Goal: Entertainment & Leisure: Consume media (video, audio)

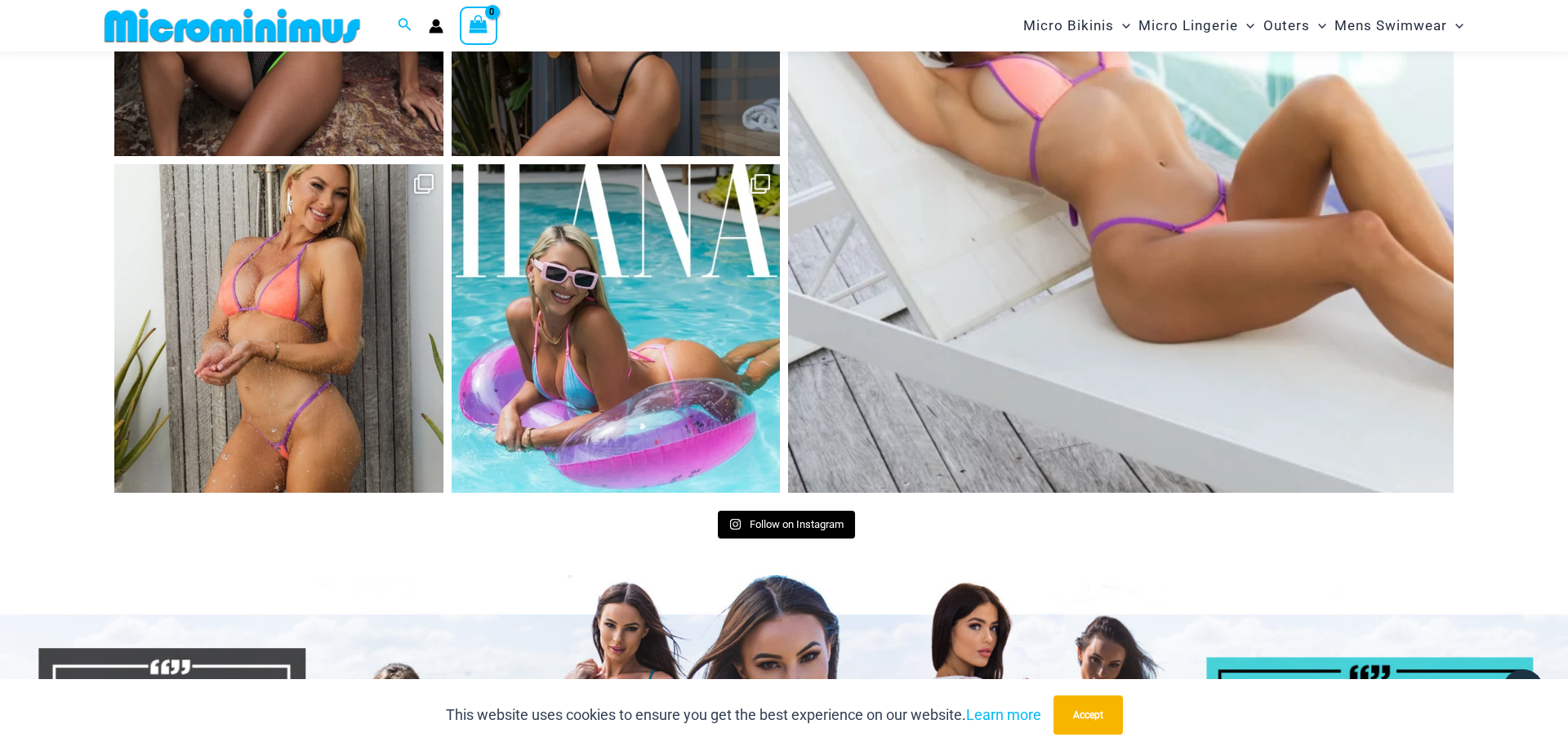
scroll to position [7627, 0]
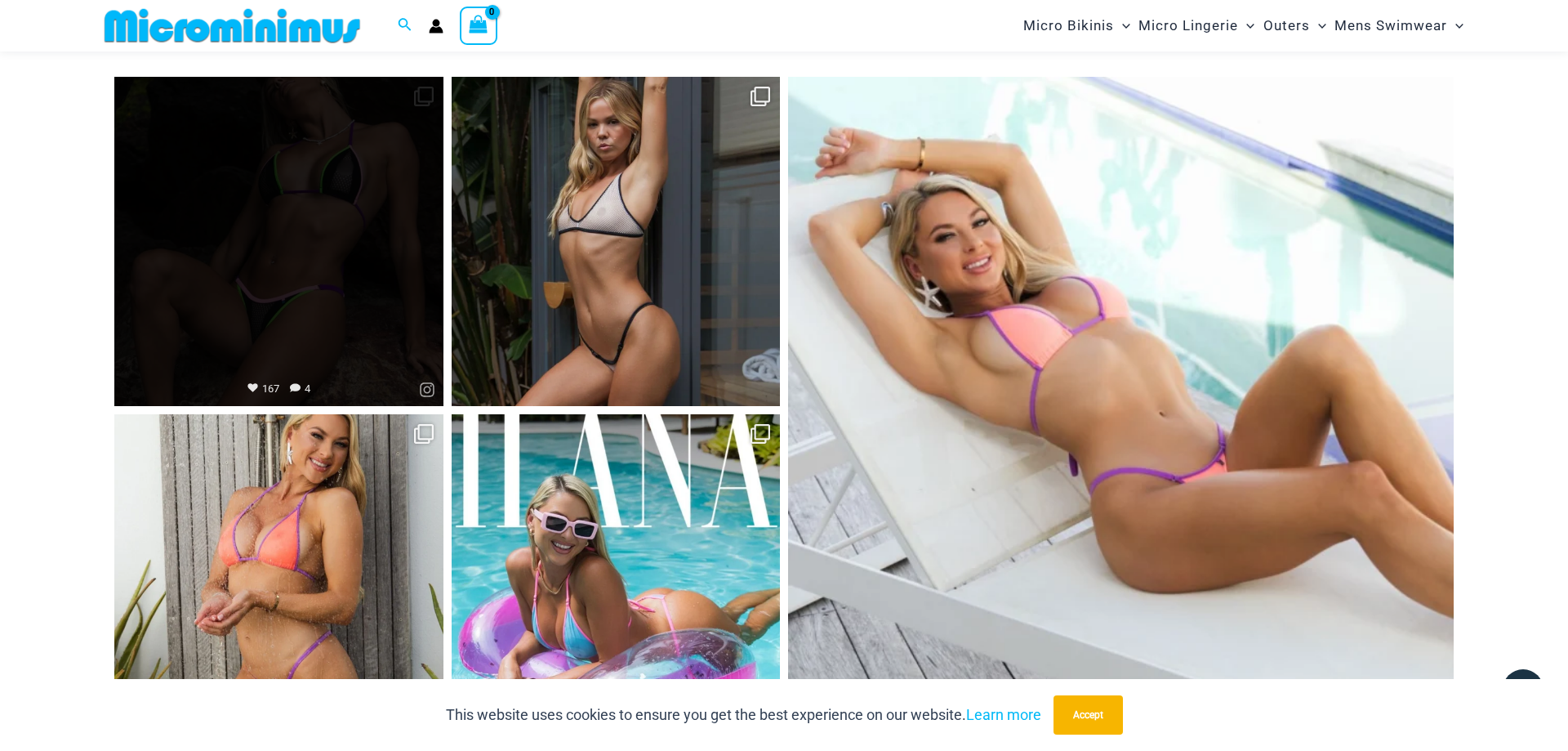
click at [346, 227] on link "Open" at bounding box center [278, 241] width 329 height 329
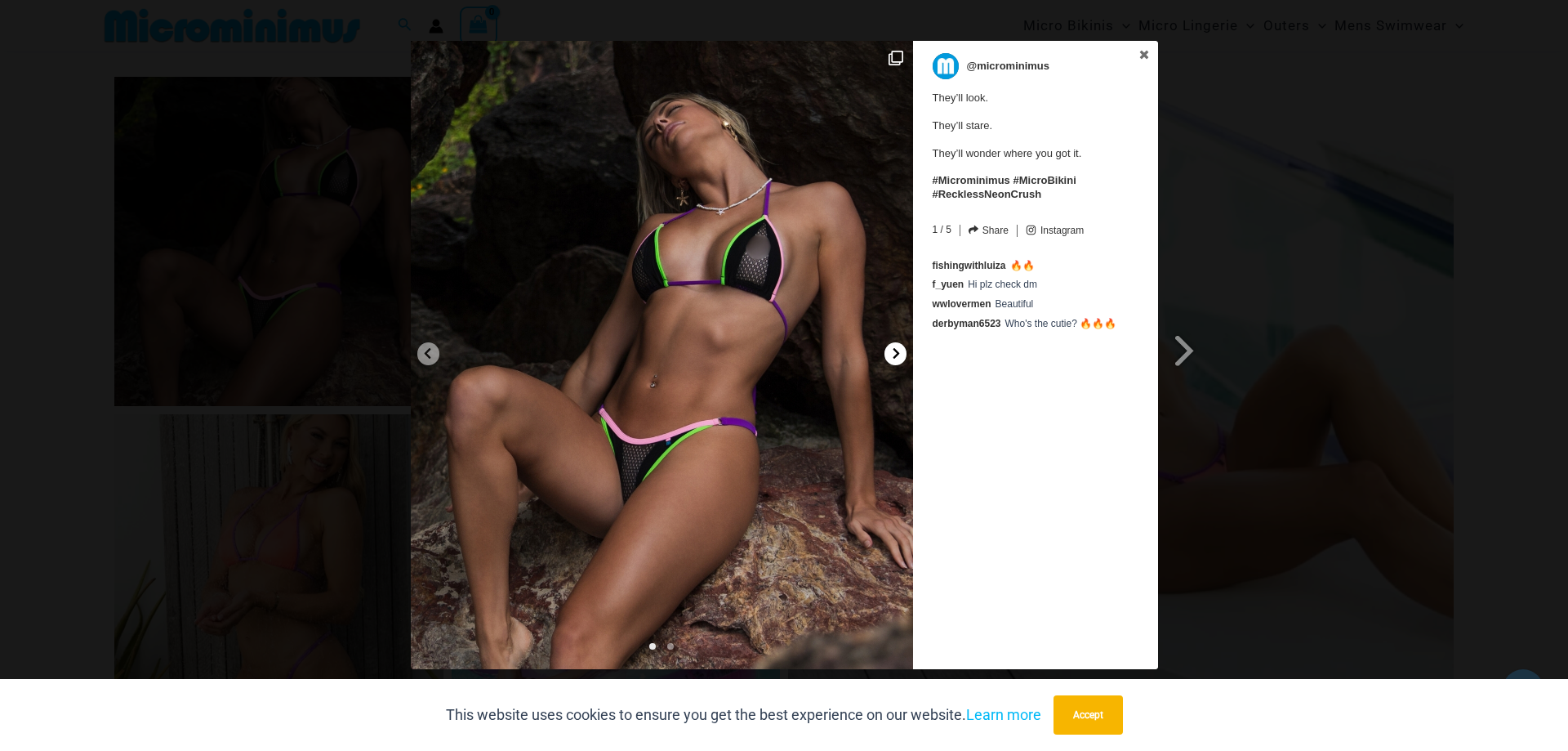
click at [891, 352] on icon at bounding box center [896, 353] width 12 height 12
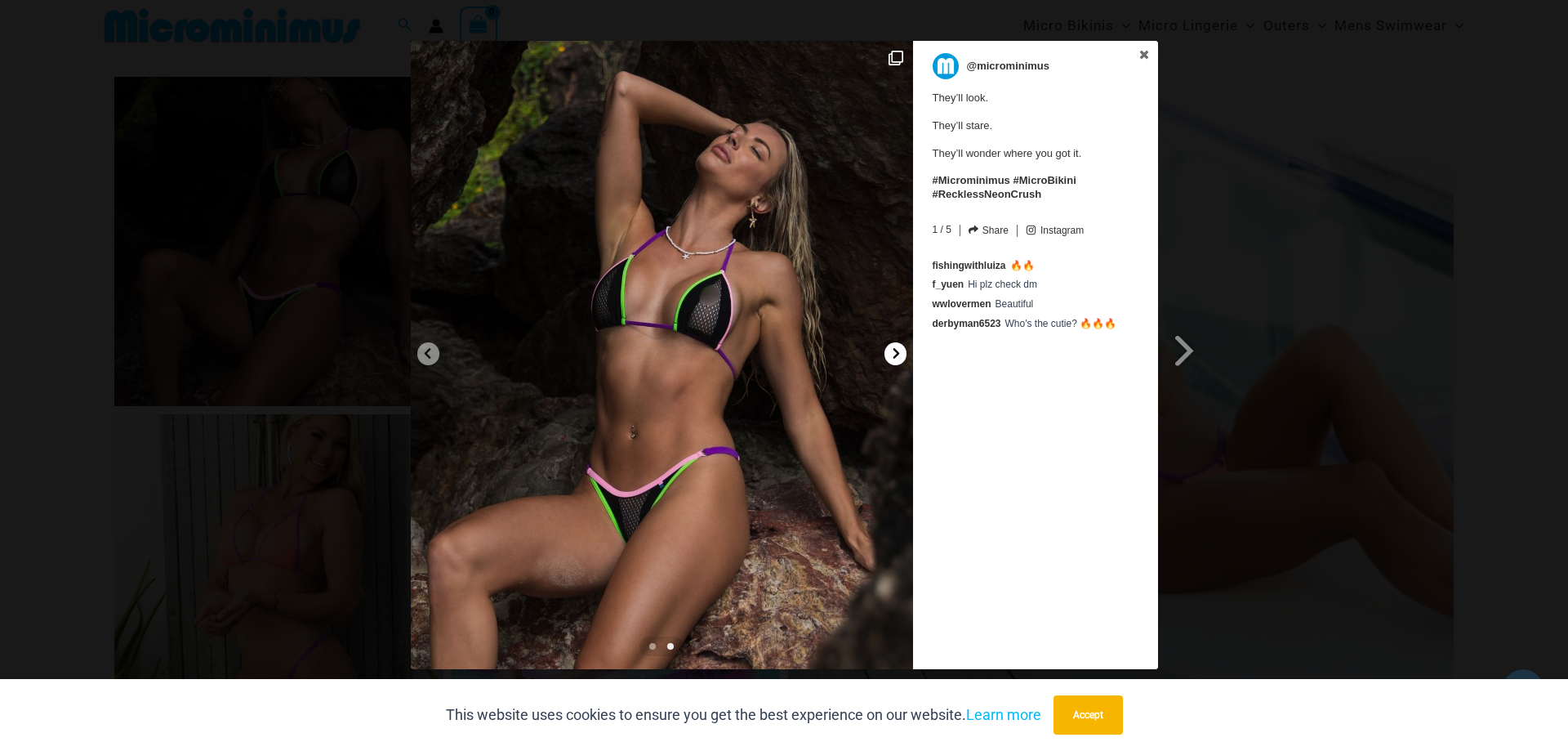
click at [891, 352] on icon at bounding box center [896, 353] width 12 height 12
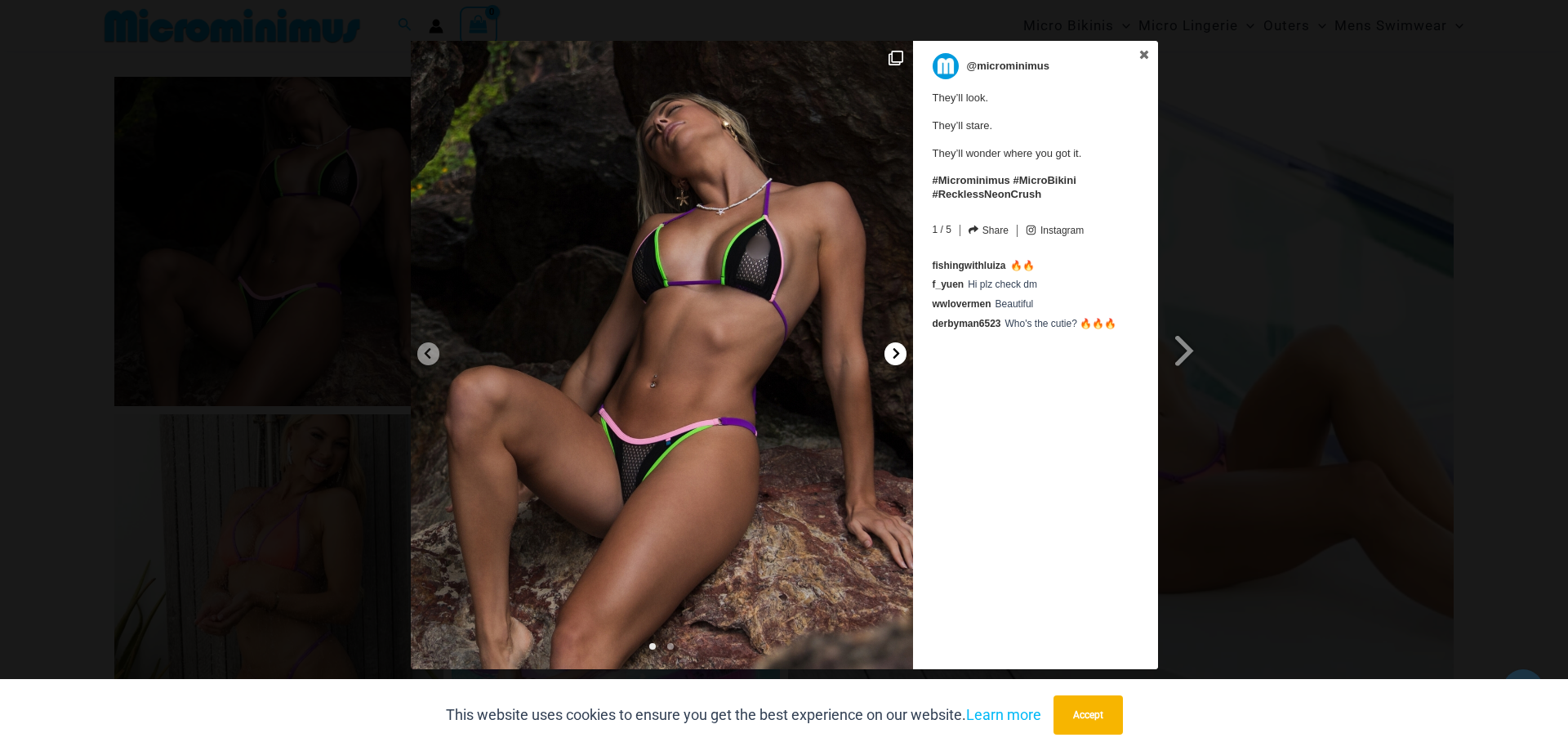
click at [891, 352] on icon at bounding box center [896, 353] width 12 height 12
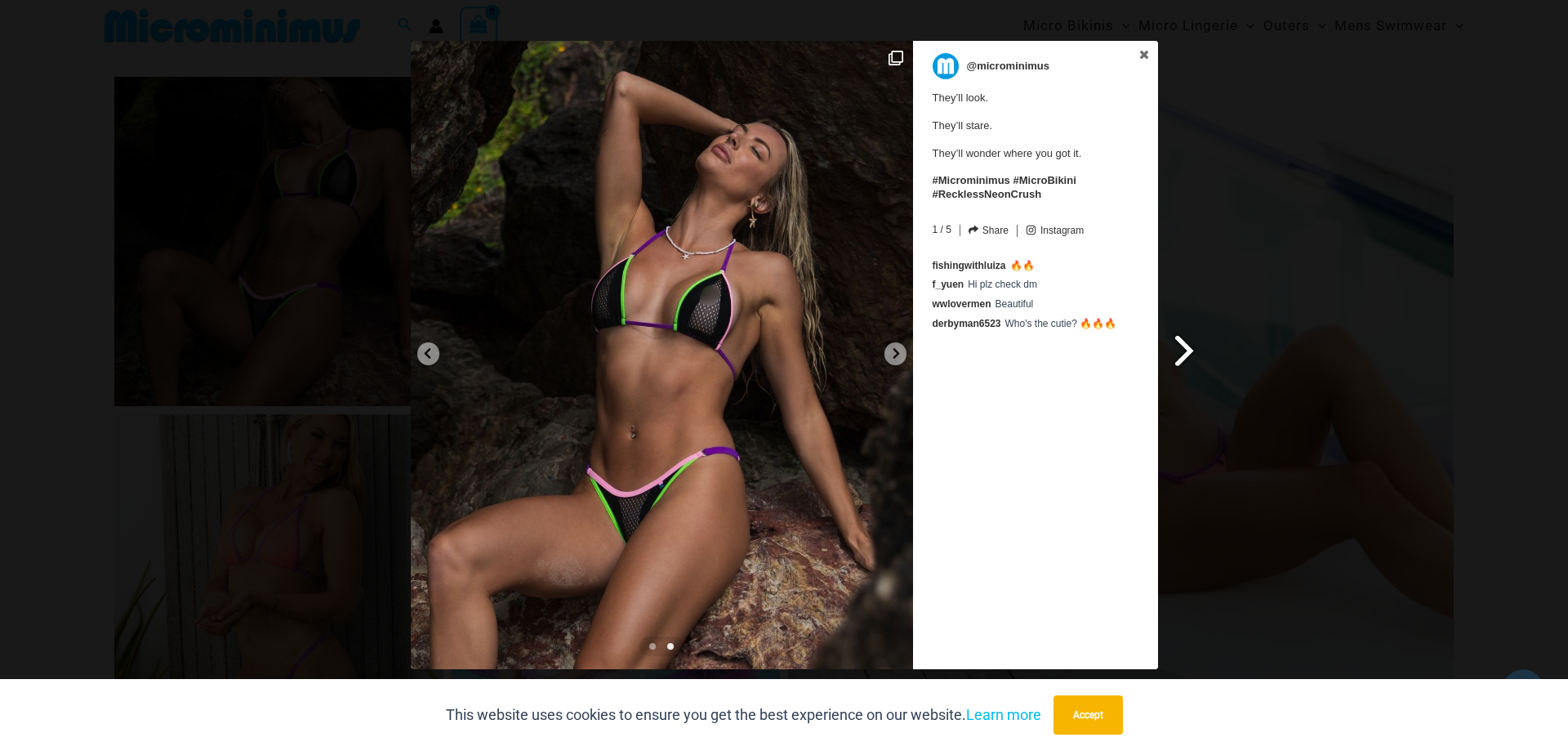
click at [1196, 351] on span at bounding box center [1185, 349] width 28 height 37
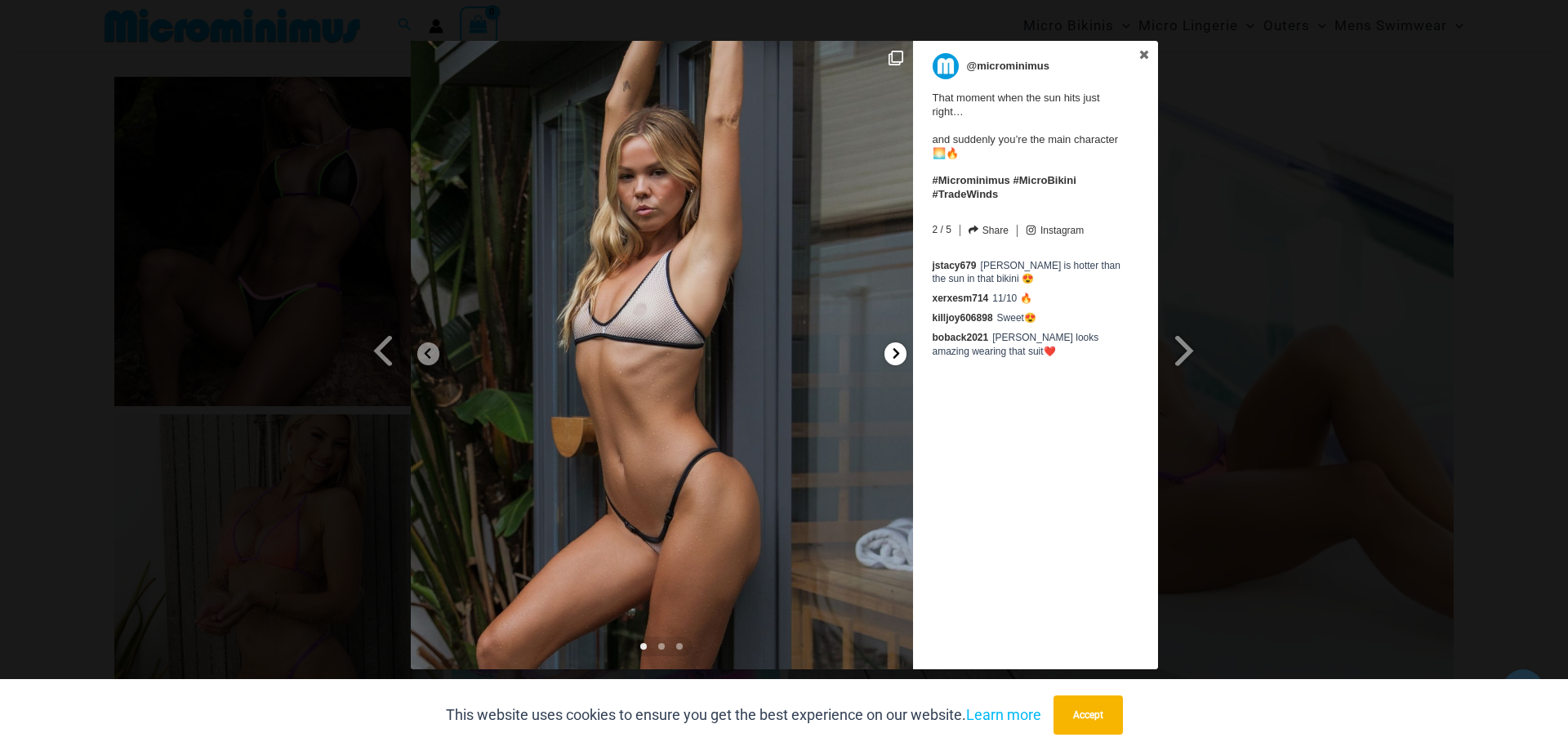
click at [887, 354] on div at bounding box center [896, 354] width 22 height 23
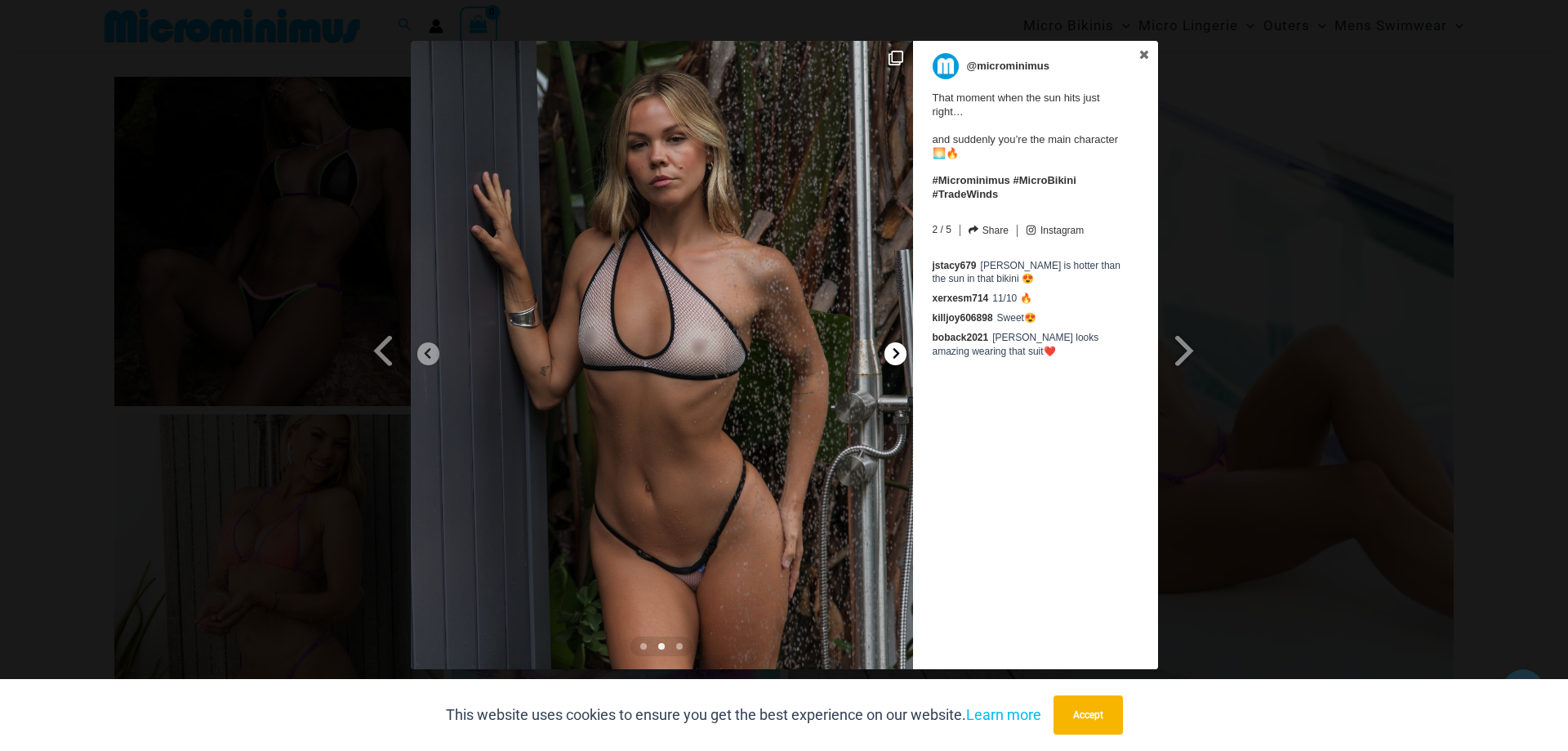
click at [887, 354] on div at bounding box center [896, 354] width 22 height 23
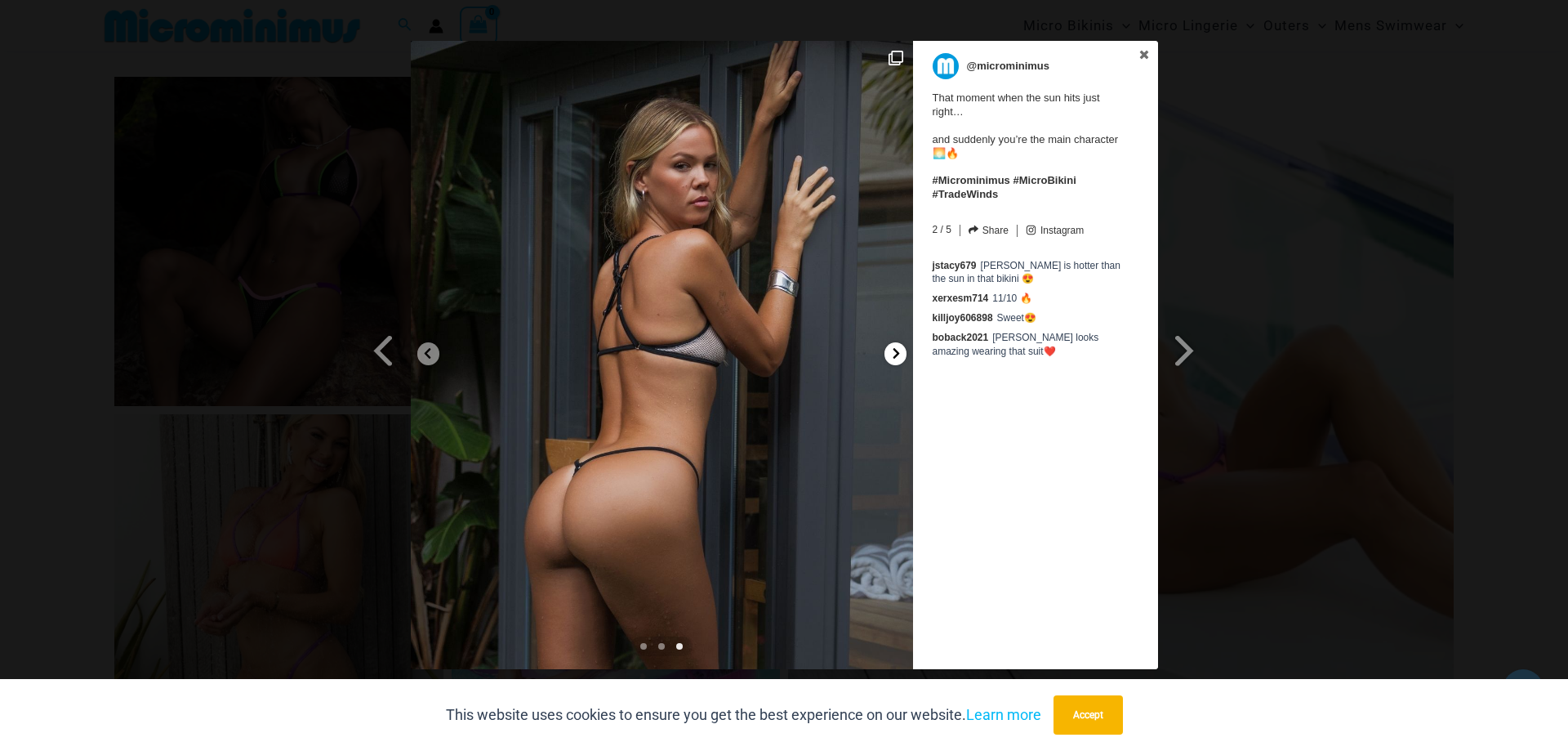
click at [887, 354] on div at bounding box center [896, 354] width 22 height 23
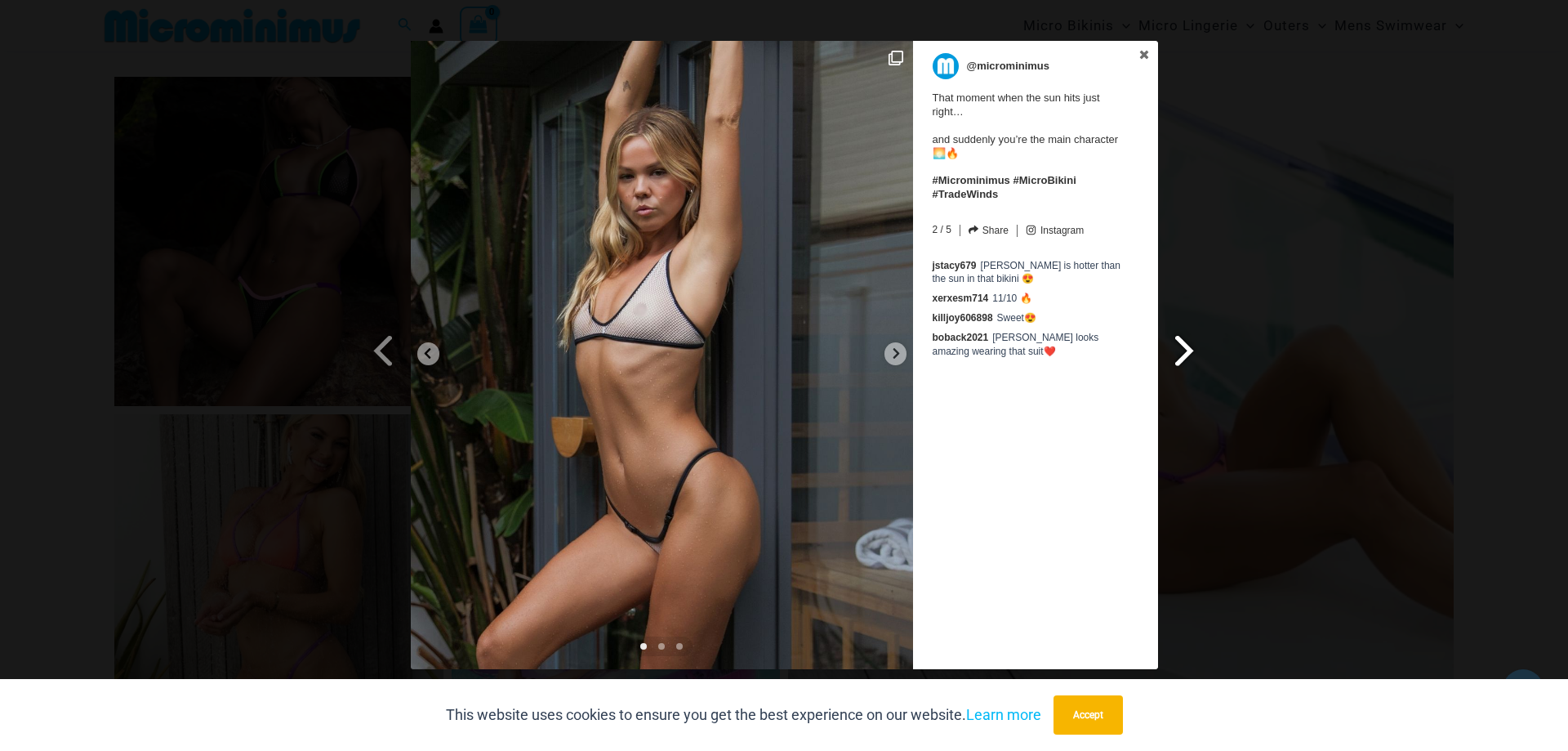
click at [1195, 360] on span at bounding box center [1185, 349] width 28 height 37
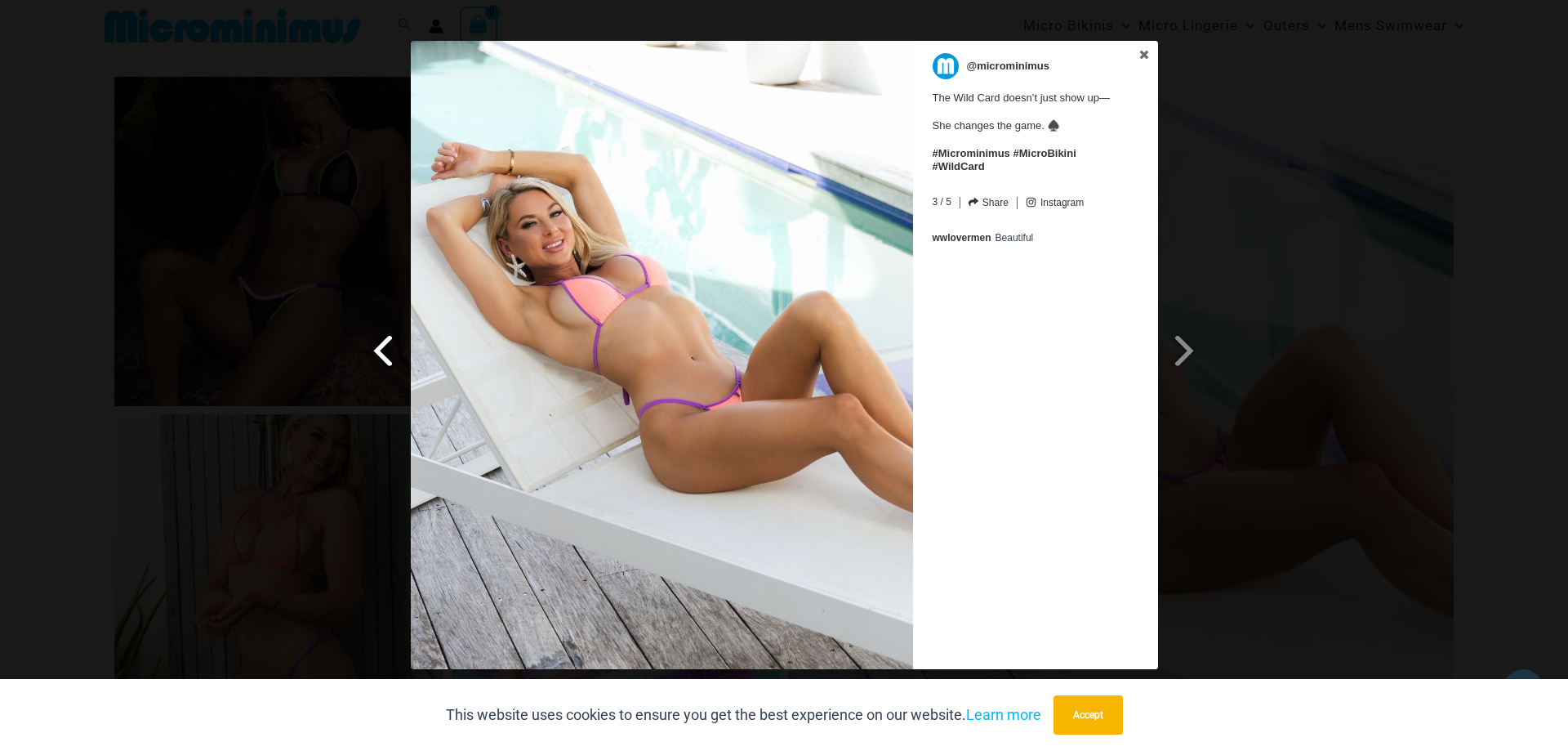
click at [384, 357] on span at bounding box center [383, 349] width 28 height 37
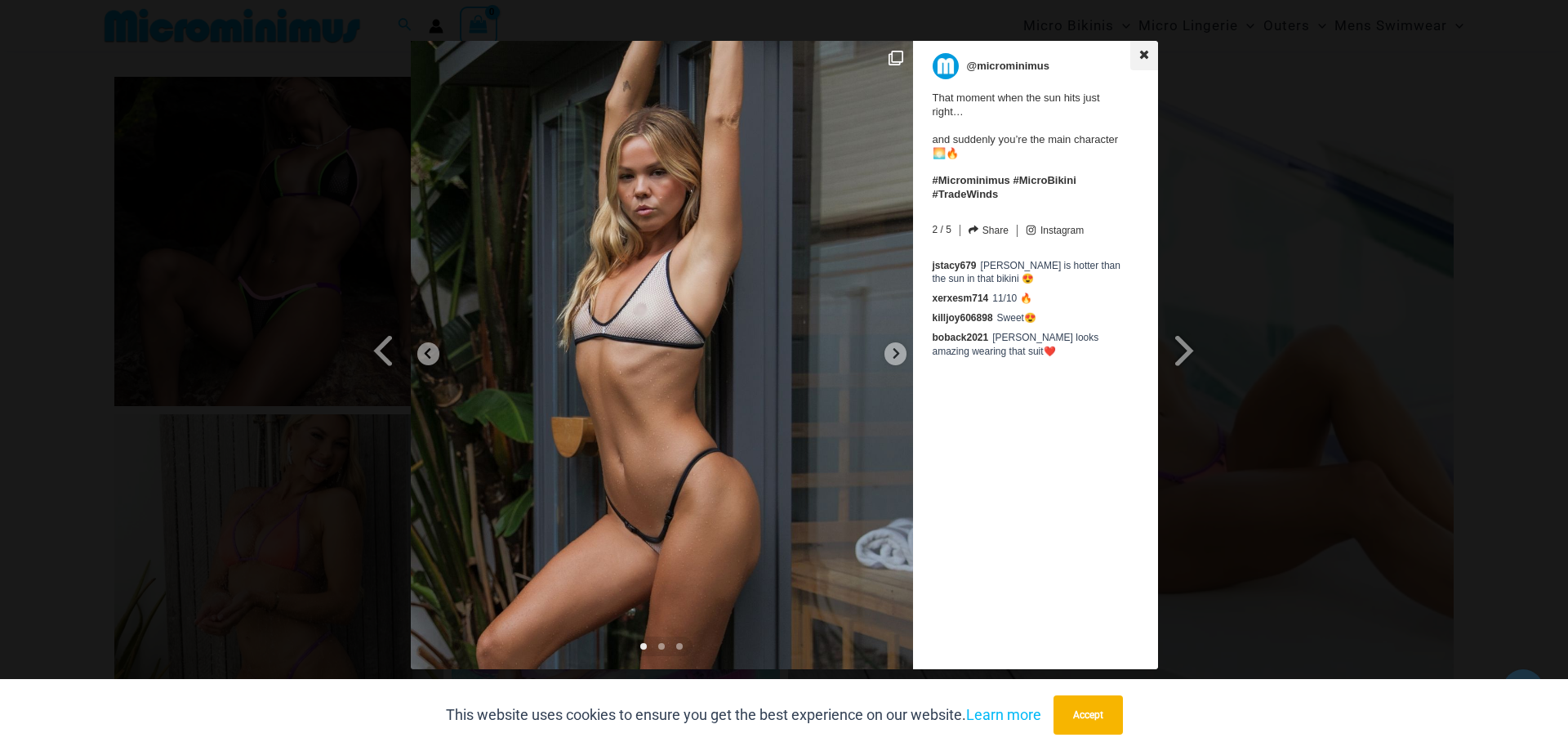
click at [1144, 56] on icon at bounding box center [1144, 54] width 9 height 9
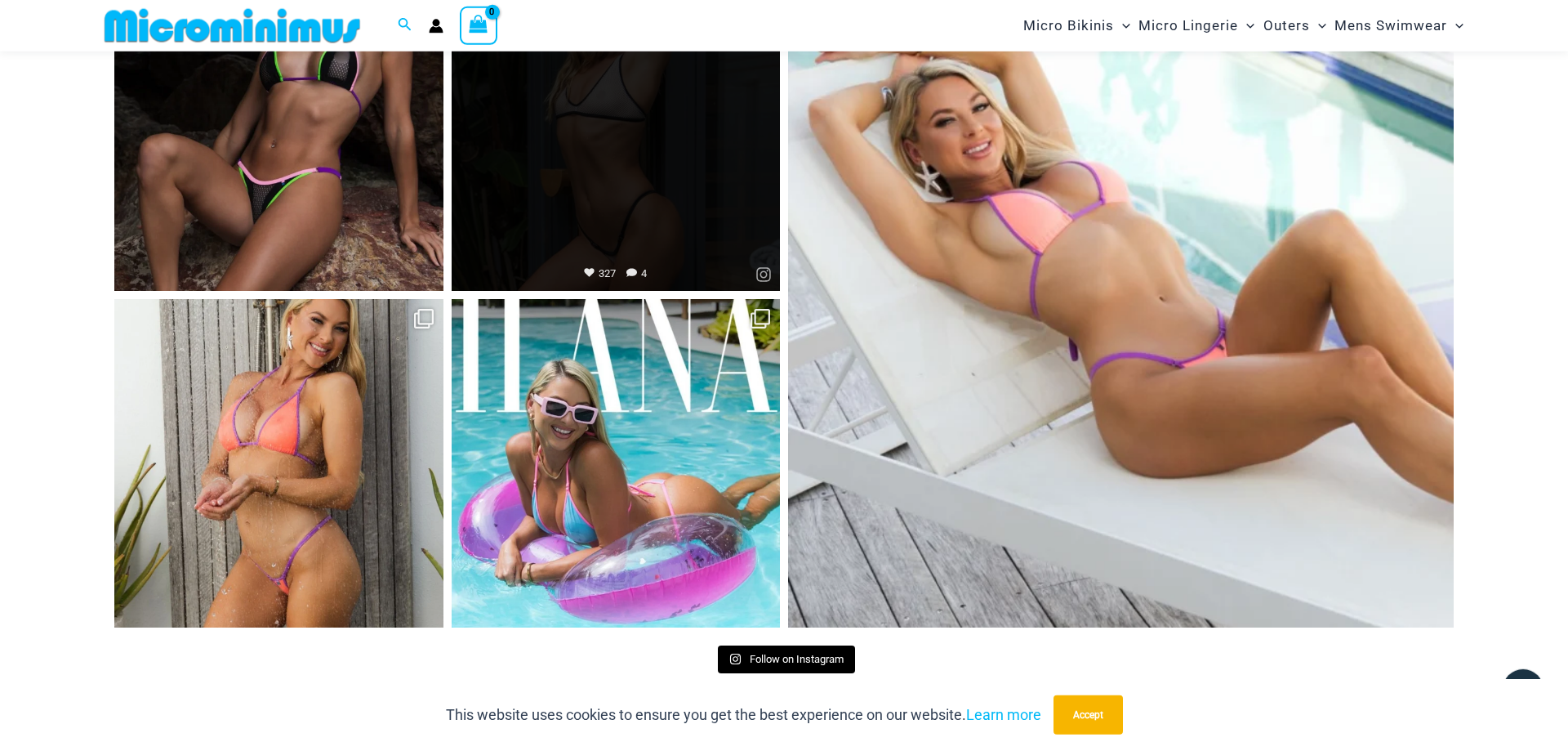
scroll to position [7877, 0]
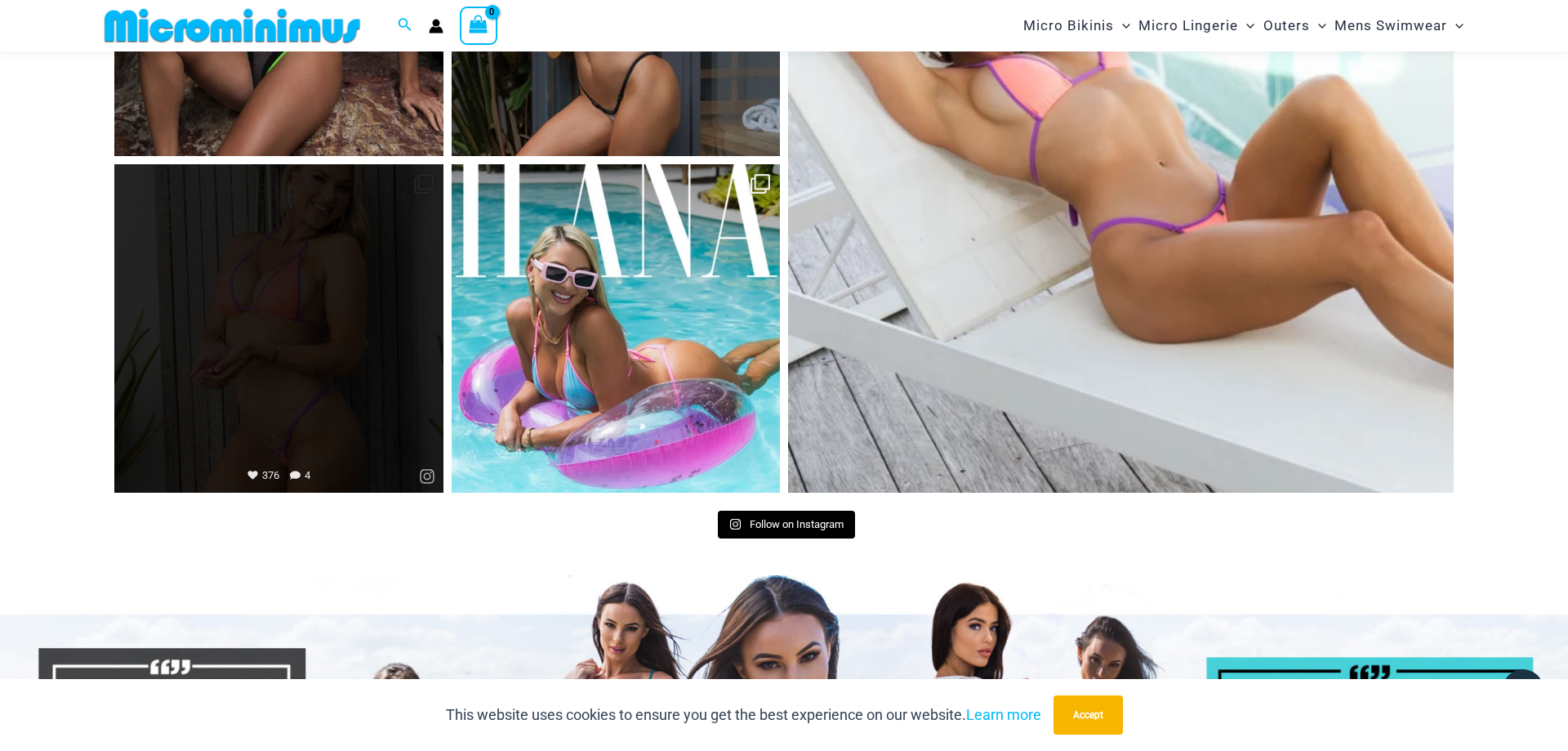
click at [340, 273] on link "Open" at bounding box center [278, 328] width 329 height 329
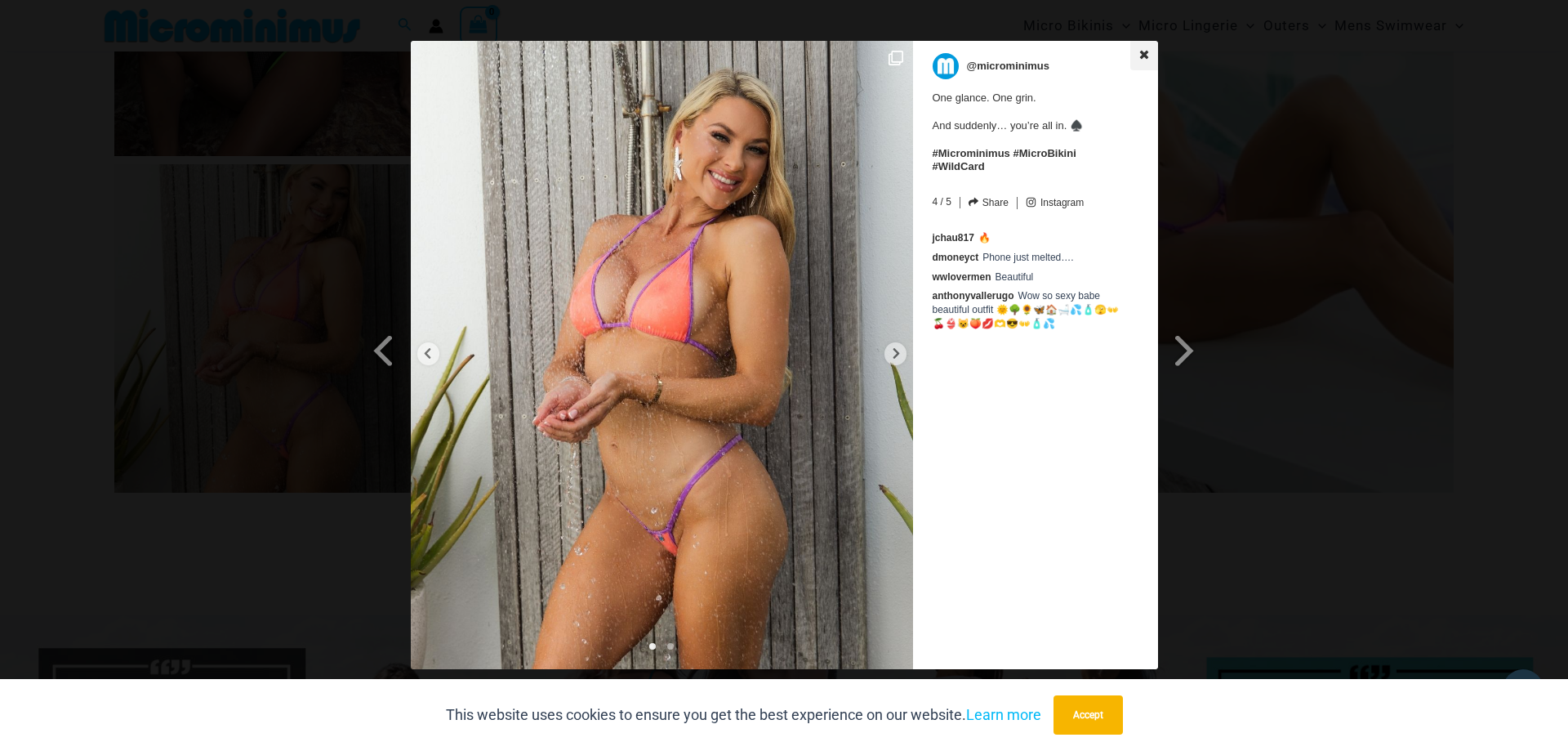
click at [1141, 55] on icon at bounding box center [1144, 54] width 11 height 11
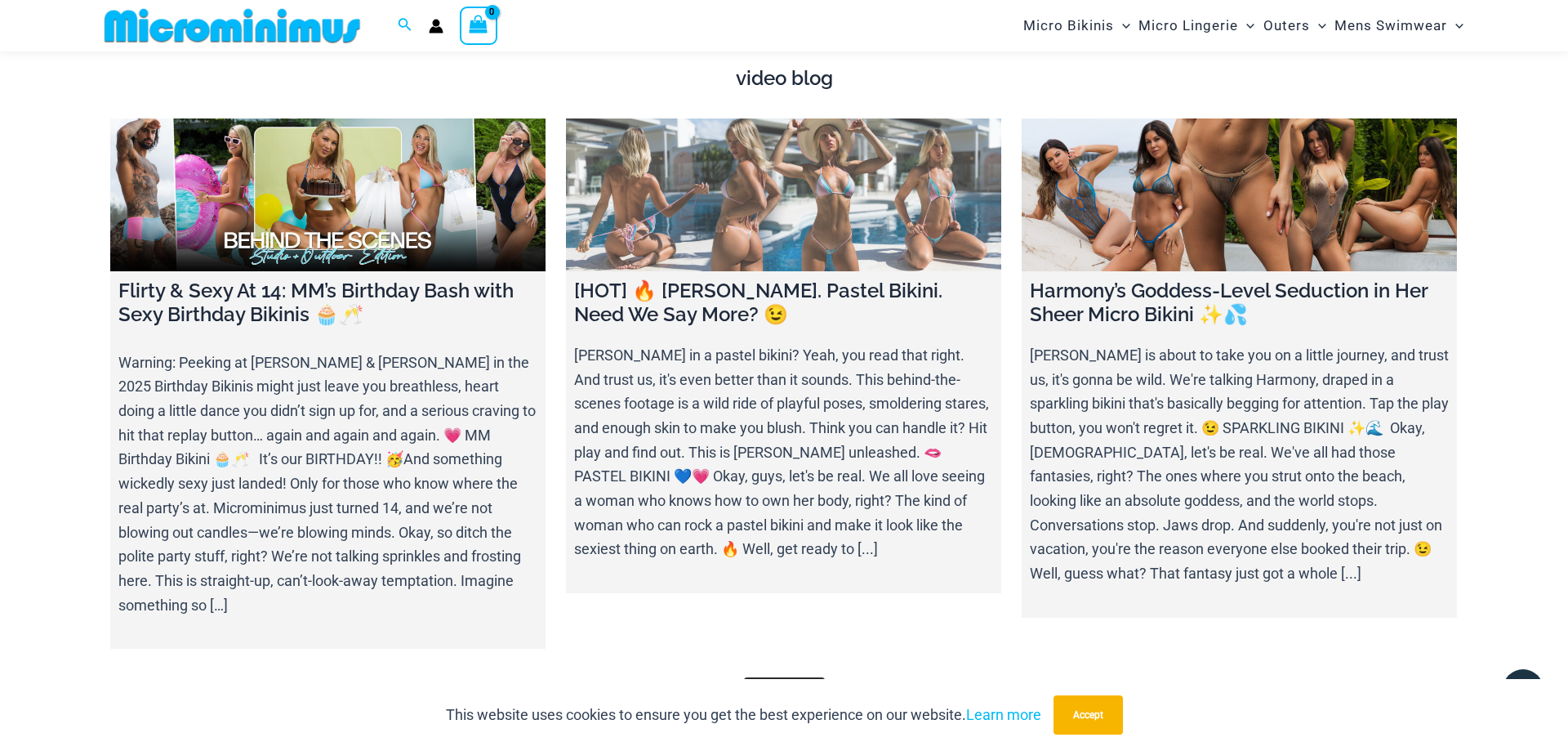
scroll to position [6127, 0]
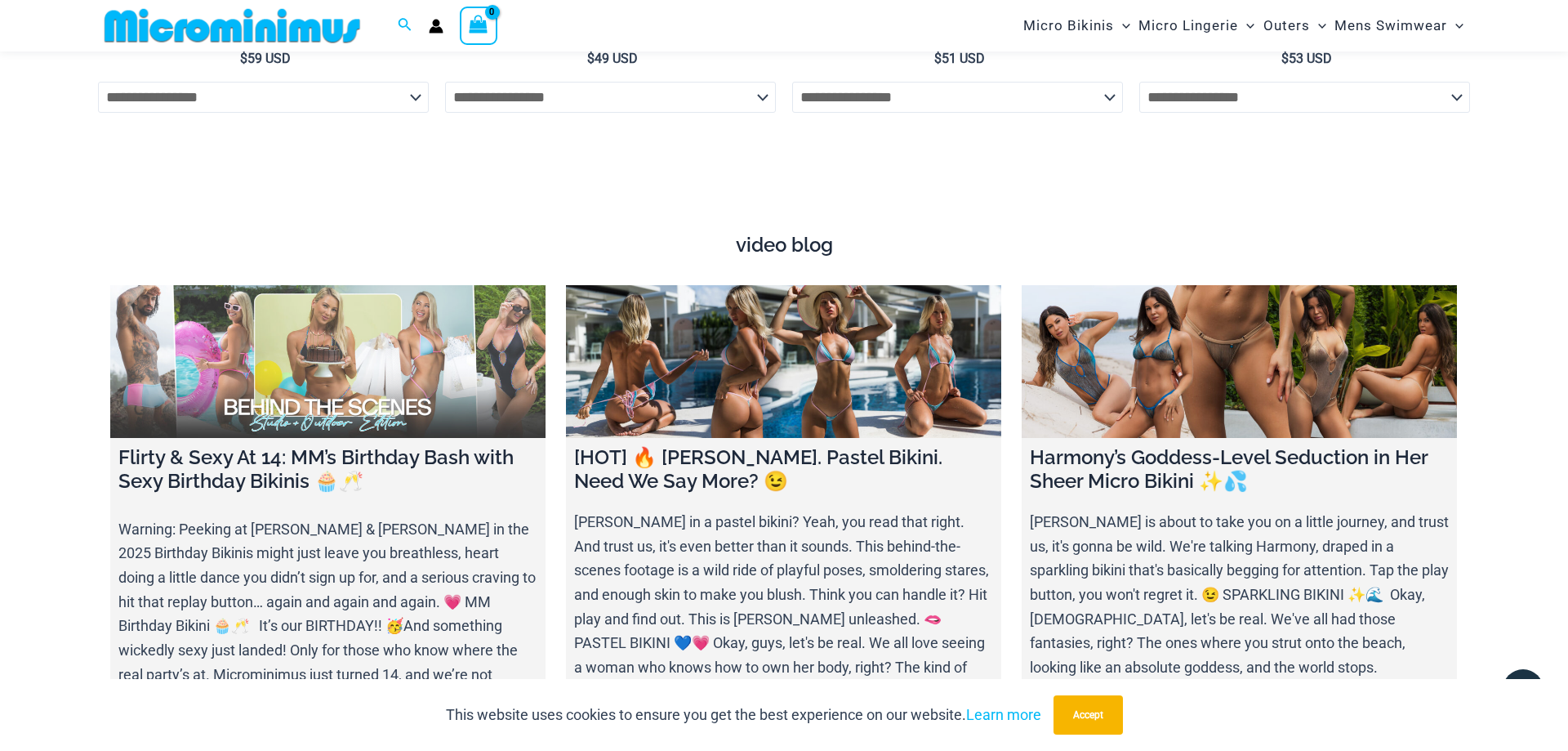
click at [433, 340] on link at bounding box center [328, 361] width 436 height 153
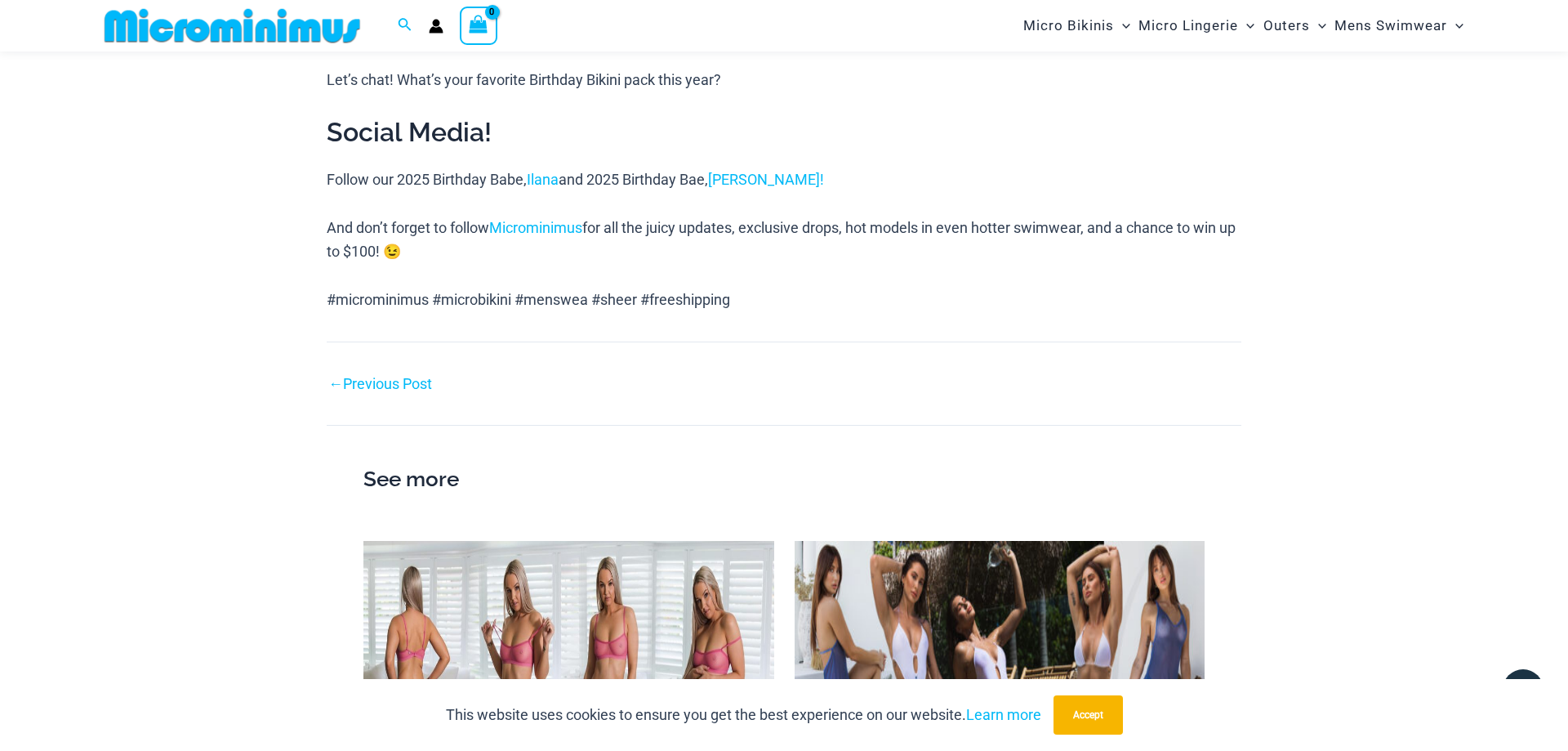
scroll to position [2068, 0]
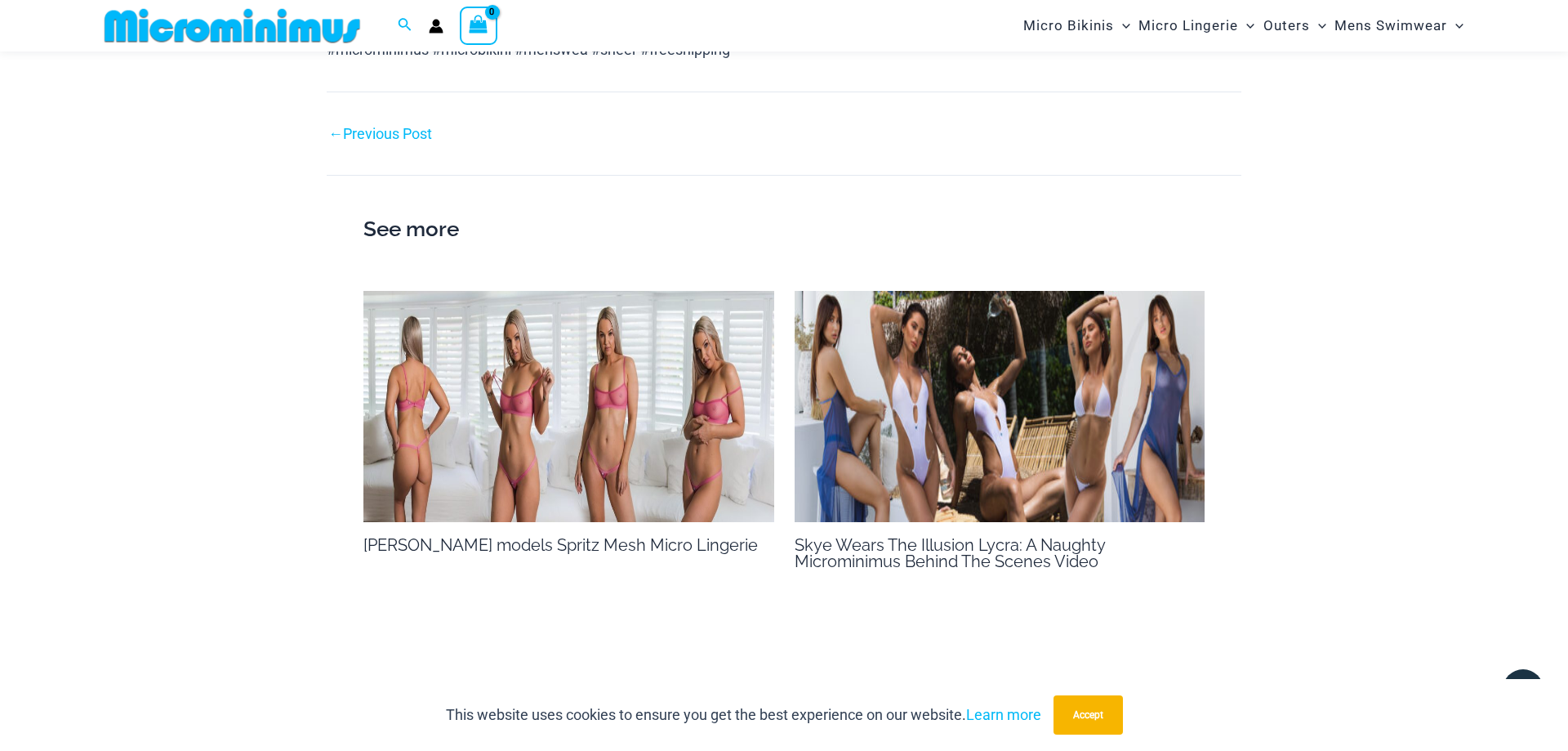
click at [635, 407] on img at bounding box center [568, 406] width 411 height 232
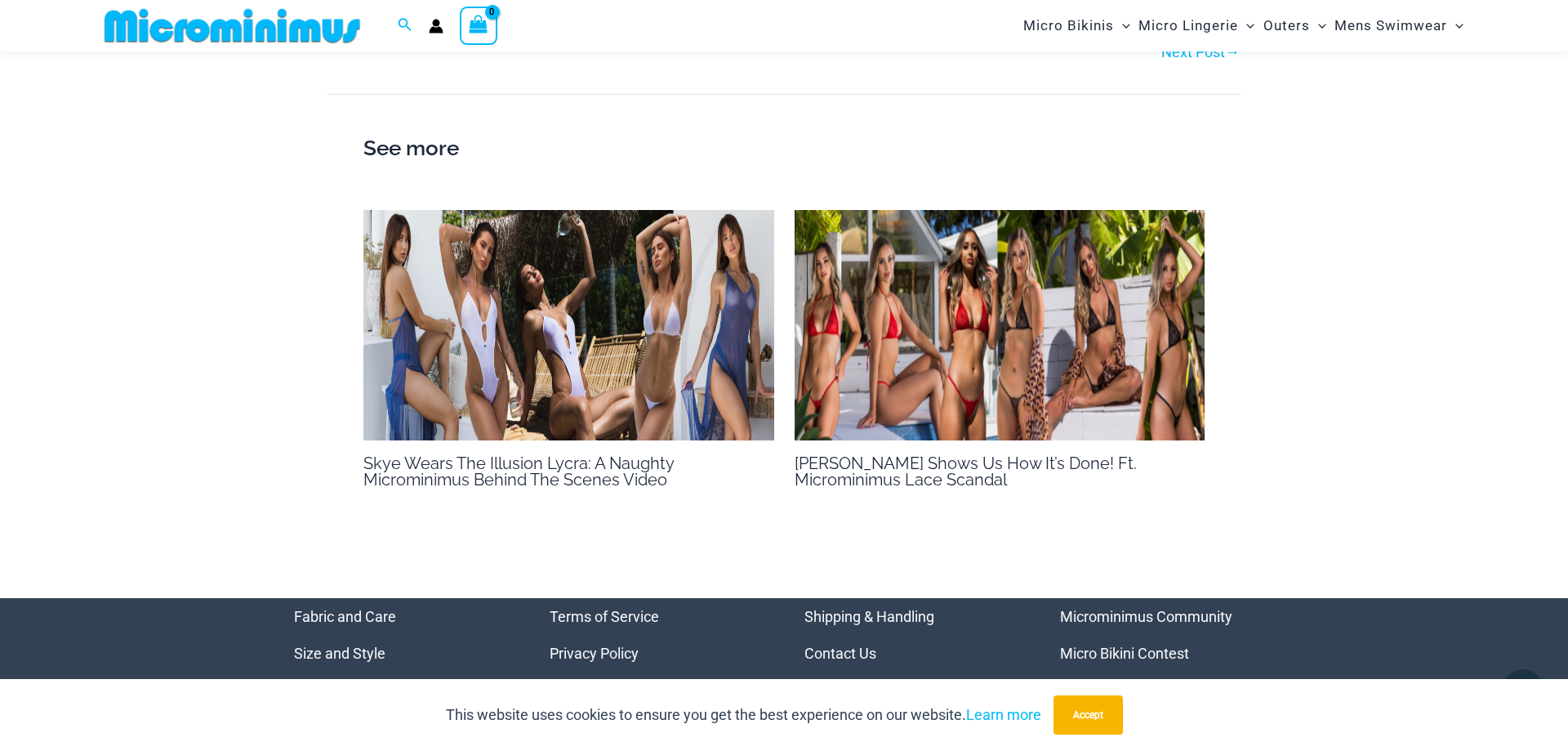
scroll to position [1257, 0]
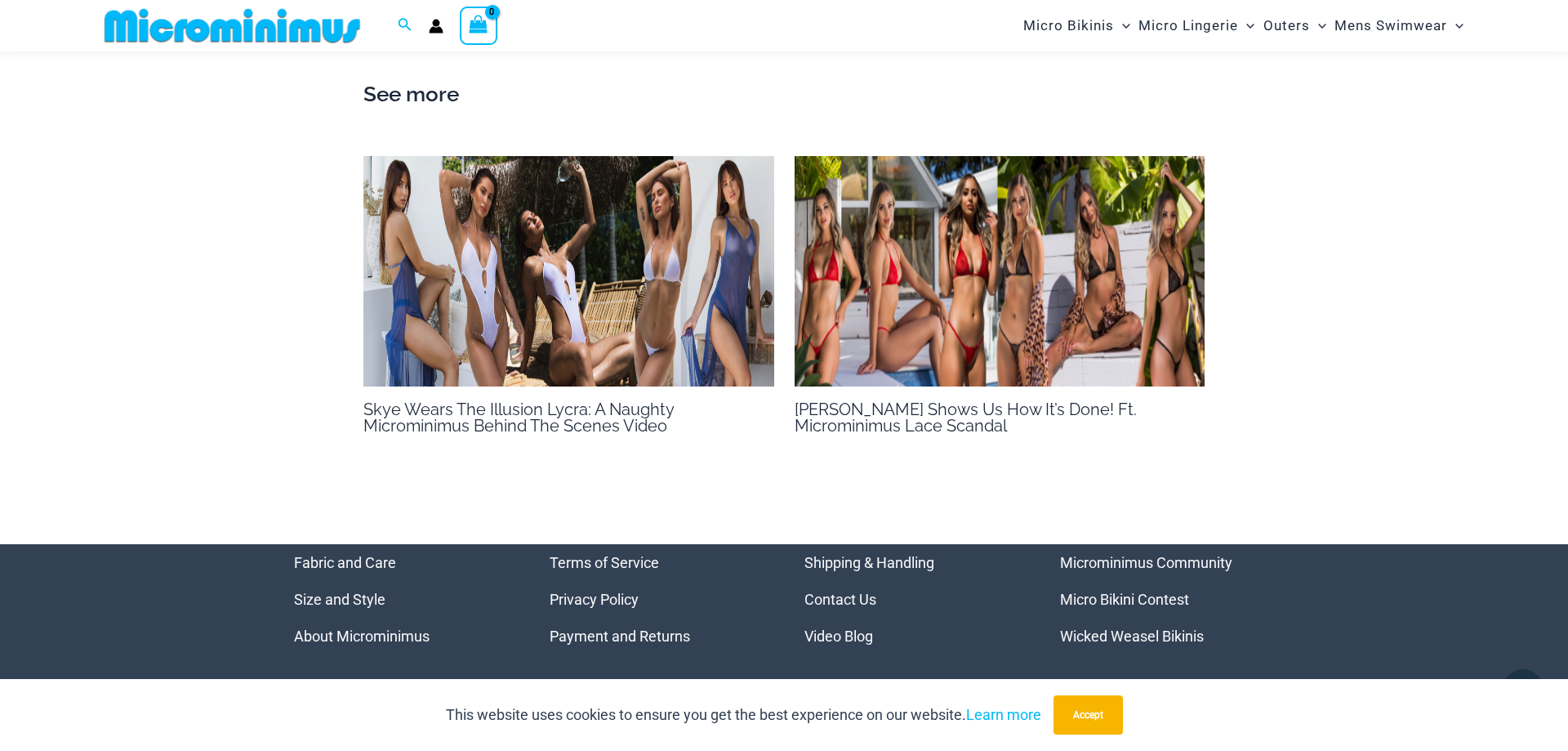
click at [1021, 318] on img at bounding box center [999, 272] width 411 height 232
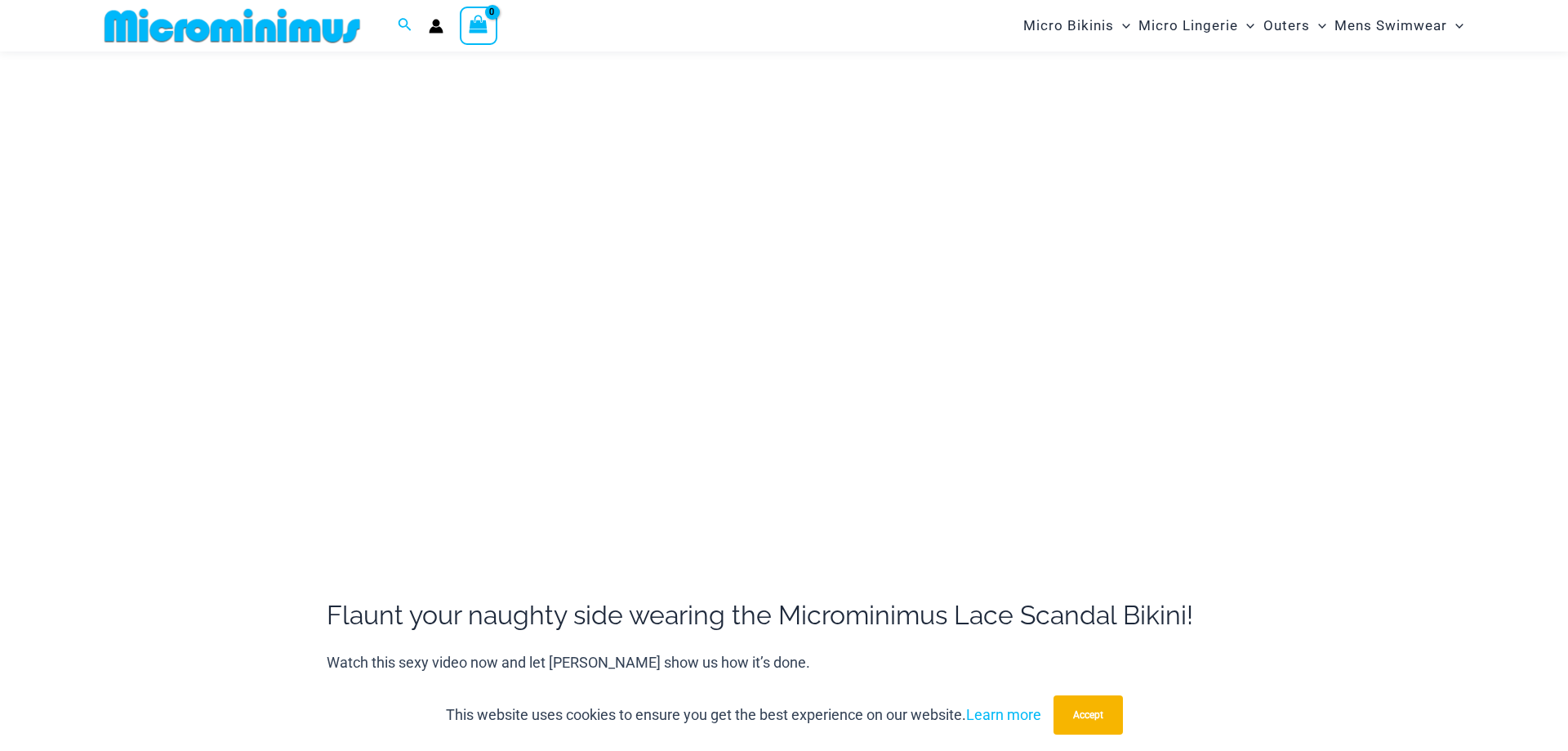
scroll to position [152, 0]
